Goal: Information Seeking & Learning: Learn about a topic

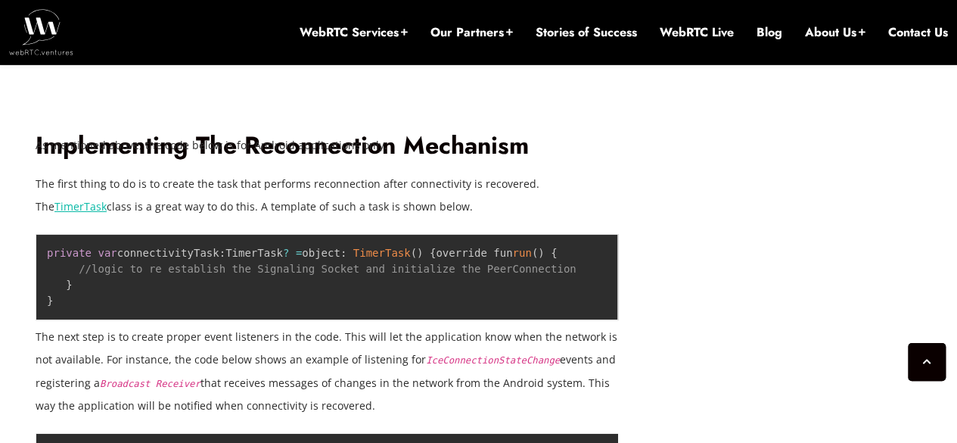
scroll to position [2757, 0]
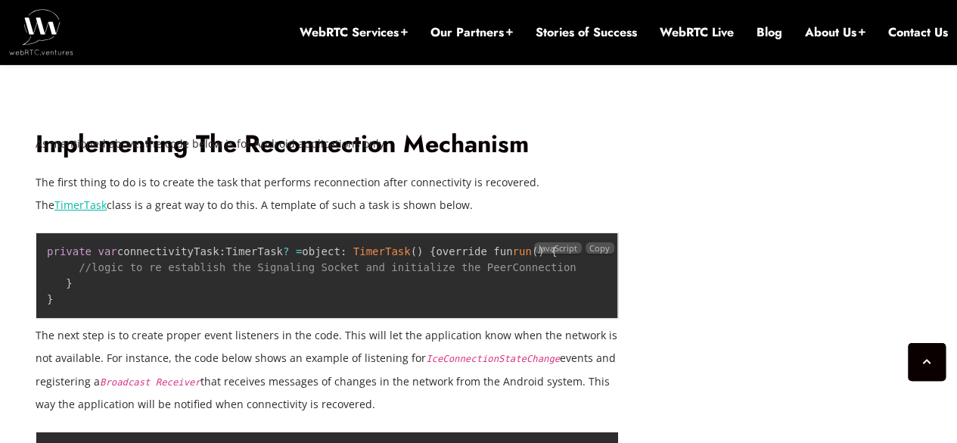
click at [294, 284] on pre "private var connectivityTask : TimerTask ? = object : TimerTask ( ) { override …" at bounding box center [327, 275] width 583 height 86
click at [207, 283] on pre "private var connectivityTask : TimerTask ? = object : TimerTask ( ) { override …" at bounding box center [327, 275] width 583 height 86
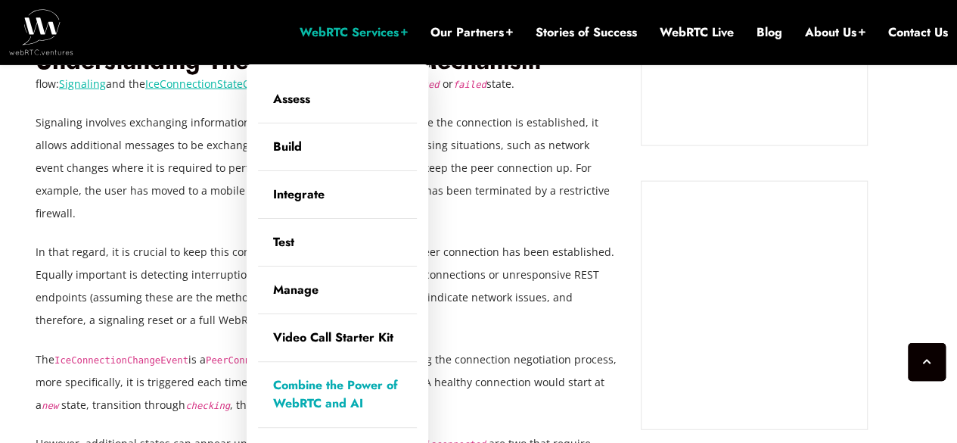
scroll to position [1683, 0]
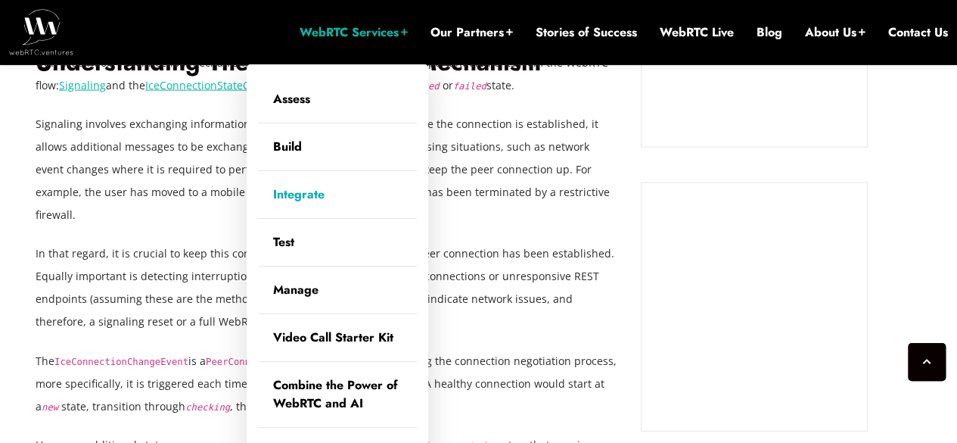
click at [299, 191] on link "Integrate" at bounding box center [337, 194] width 159 height 47
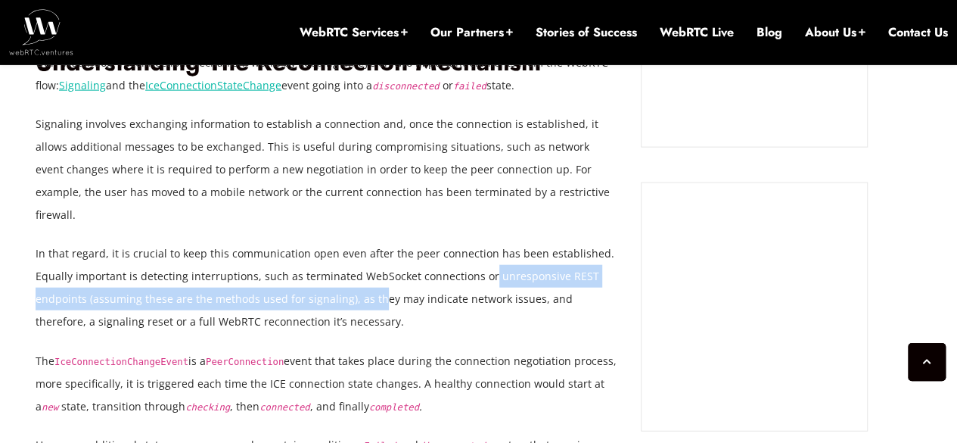
drag, startPoint x: 378, startPoint y: 284, endPoint x: 483, endPoint y: 264, distance: 107.1
click at [483, 264] on p "In that regard, it is crucial to keep this communication open even after the pe…" at bounding box center [327, 287] width 583 height 91
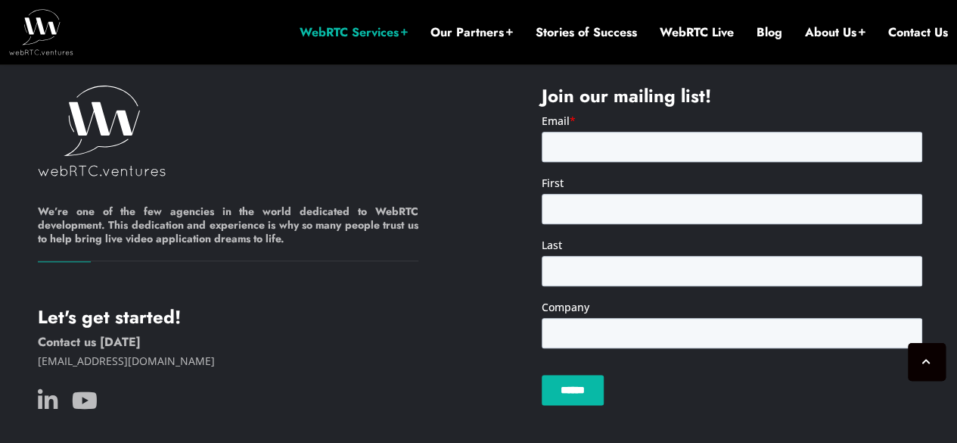
scroll to position [3678, 0]
